Goal: Task Accomplishment & Management: Manage account settings

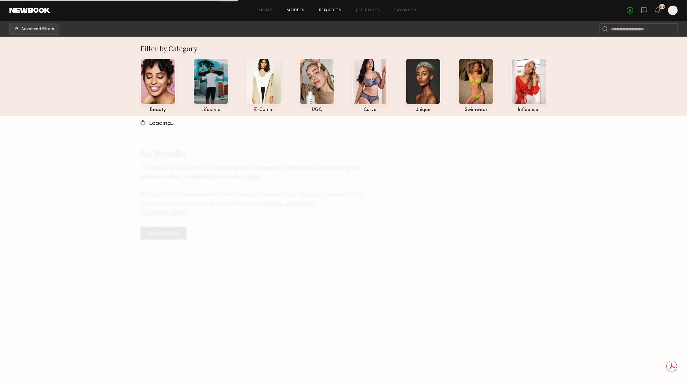
click at [330, 11] on link "Requests" at bounding box center [330, 11] width 23 height 4
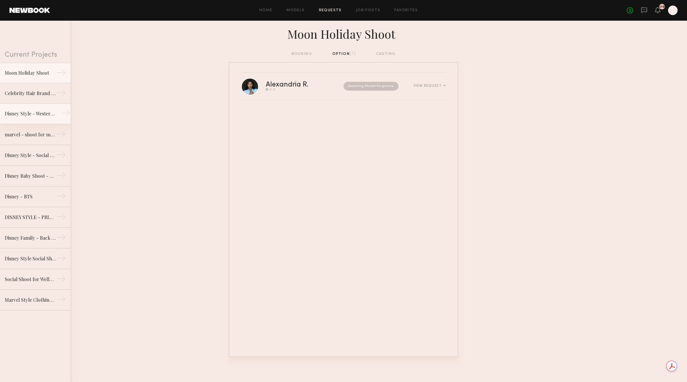
click at [40, 118] on link "Disney Style - Western Shoot →" at bounding box center [35, 114] width 71 height 21
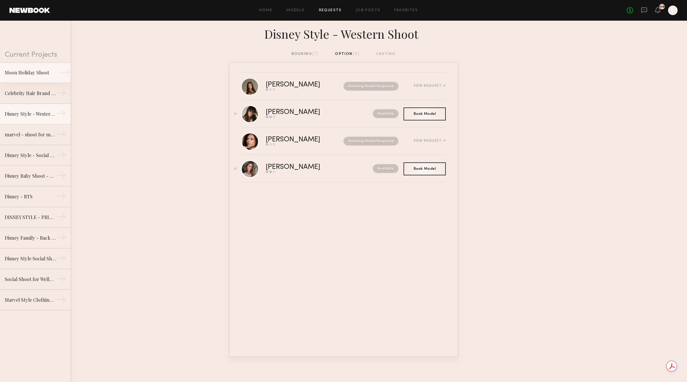
click at [39, 75] on div "Moon Holiday Shoot" at bounding box center [30, 72] width 51 height 7
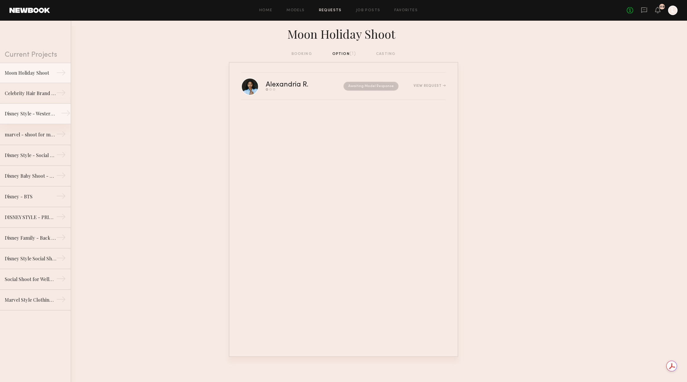
click at [31, 117] on div "Disney Style - Western Shoot" at bounding box center [30, 113] width 51 height 7
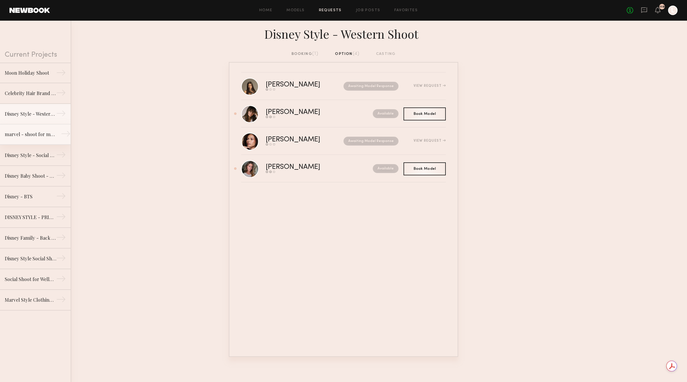
click at [36, 140] on link "marvel - shoot for marvel socials →" at bounding box center [35, 134] width 71 height 21
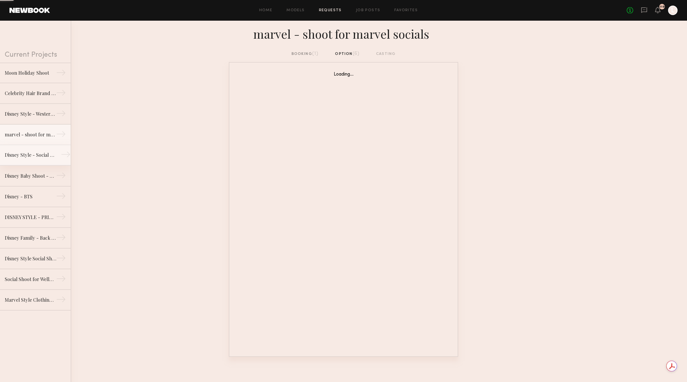
click at [37, 156] on div "Disney Style - Social Shoot" at bounding box center [30, 155] width 51 height 7
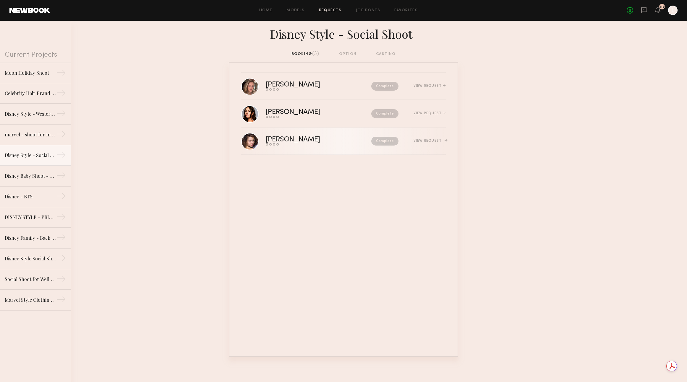
click at [299, 138] on div "[PERSON_NAME]" at bounding box center [306, 140] width 80 height 7
